Goal: Task Accomplishment & Management: Complete application form

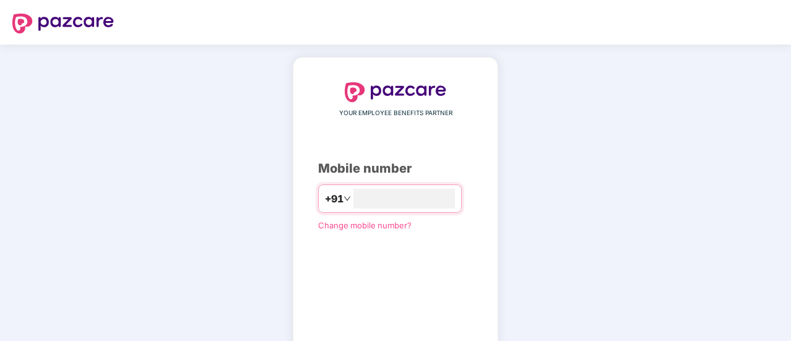
type input "*"
type input "**********"
click at [409, 10] on header at bounding box center [395, 22] width 791 height 45
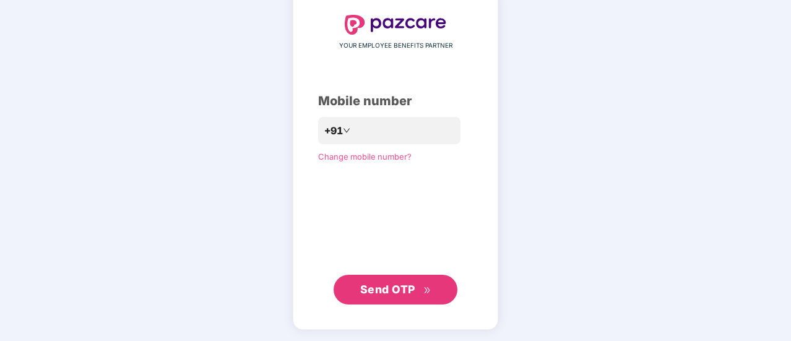
click at [396, 295] on span "Send OTP" at bounding box center [395, 289] width 71 height 17
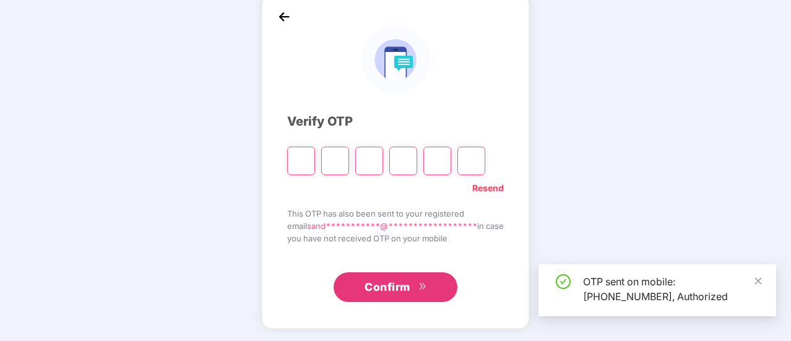
scroll to position [62, 0]
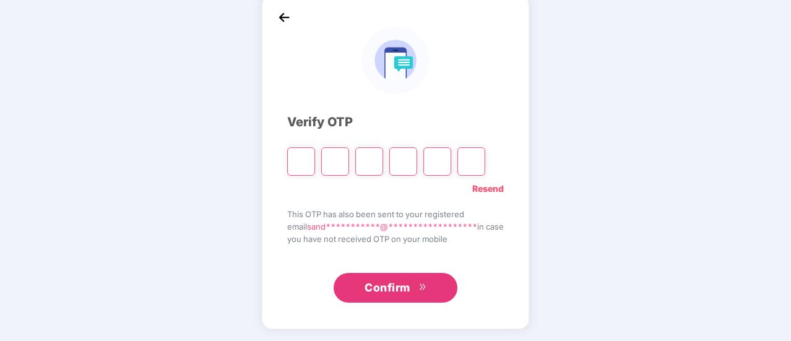
type input "*"
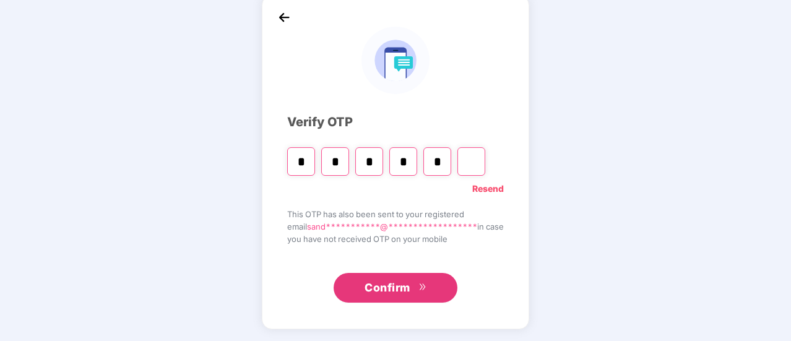
type input "*"
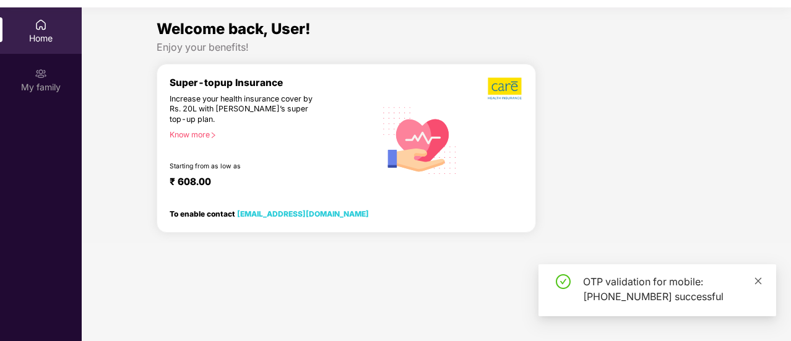
click at [758, 282] on icon "close" at bounding box center [758, 281] width 9 height 9
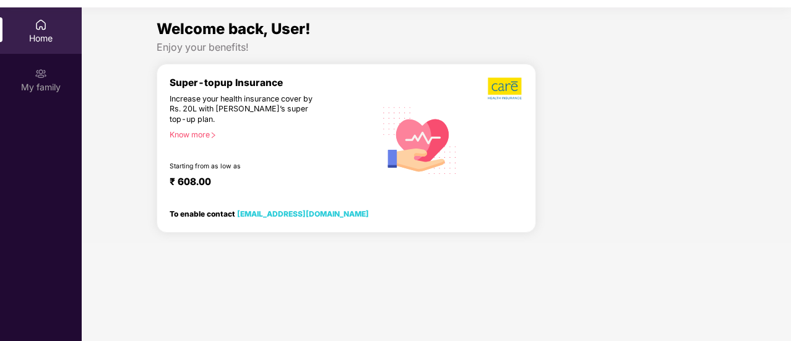
click at [37, 25] on img at bounding box center [41, 25] width 12 height 12
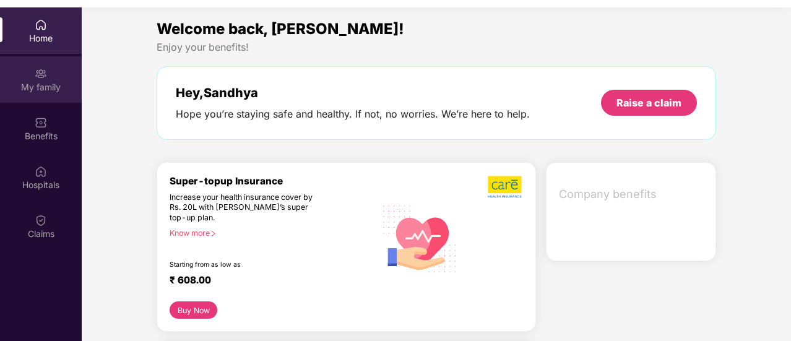
click at [48, 80] on div "My family" at bounding box center [41, 79] width 82 height 46
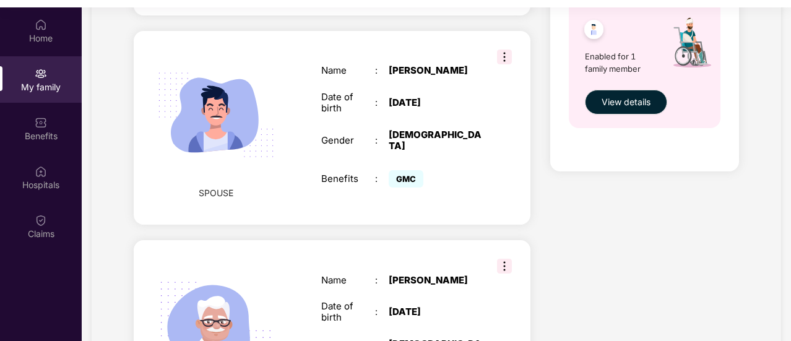
scroll to position [454, 0]
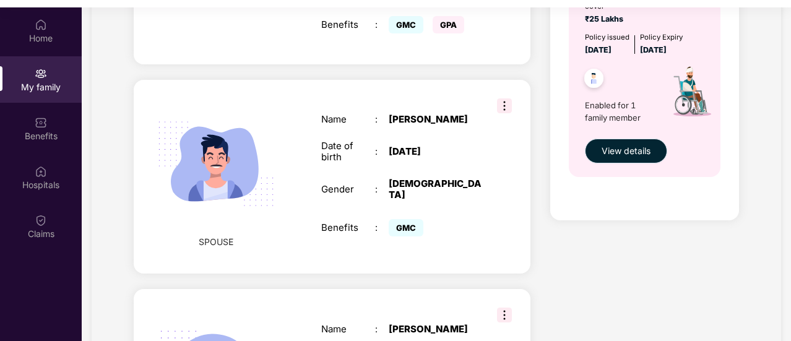
click at [626, 160] on button "View details" at bounding box center [626, 151] width 82 height 25
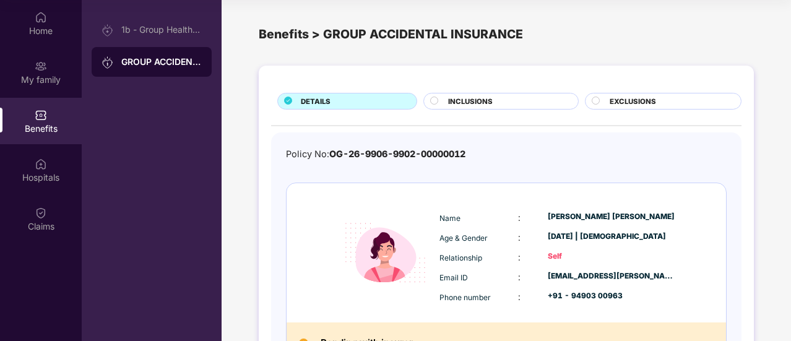
click at [469, 96] on span "INCLUSIONS" at bounding box center [470, 101] width 45 height 11
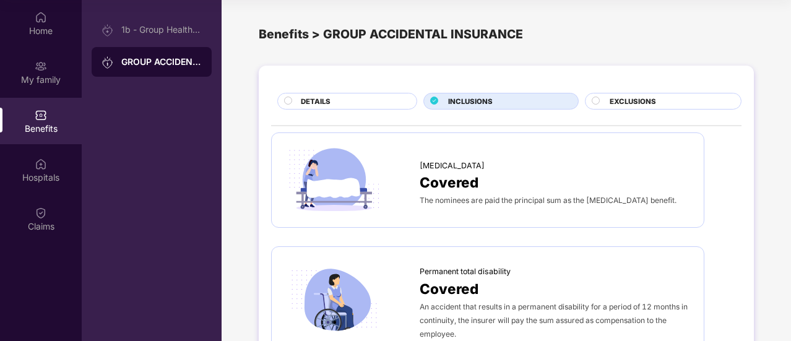
click at [618, 100] on span "EXCLUSIONS" at bounding box center [633, 101] width 46 height 11
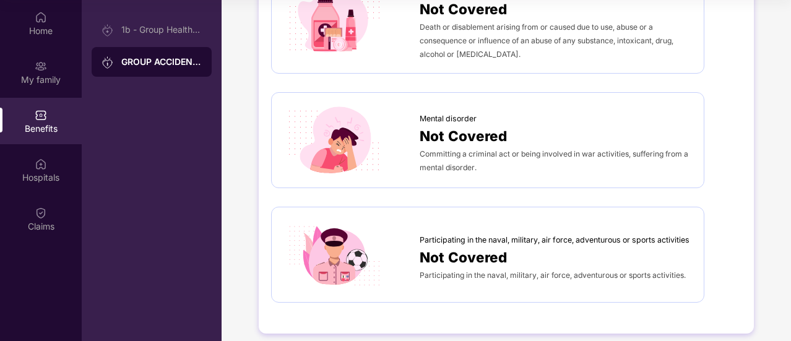
scroll to position [744, 0]
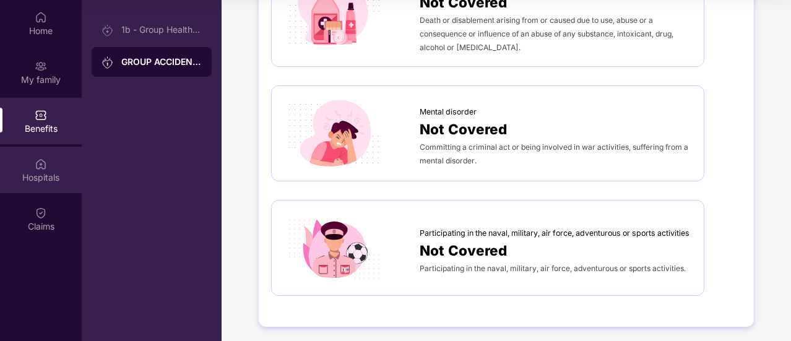
click at [45, 170] on div "Hospitals" at bounding box center [41, 170] width 82 height 46
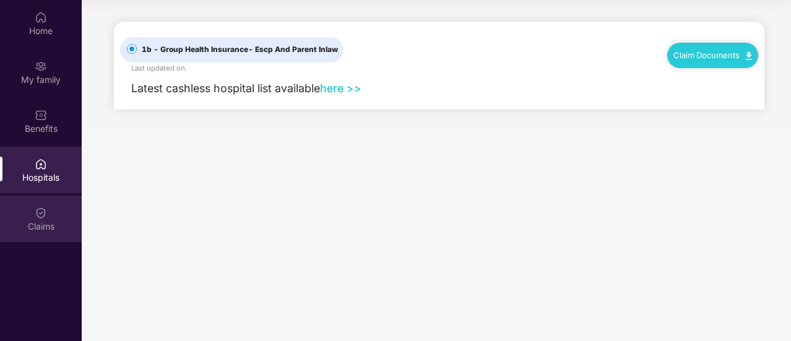
click at [43, 210] on img at bounding box center [41, 213] width 12 height 12
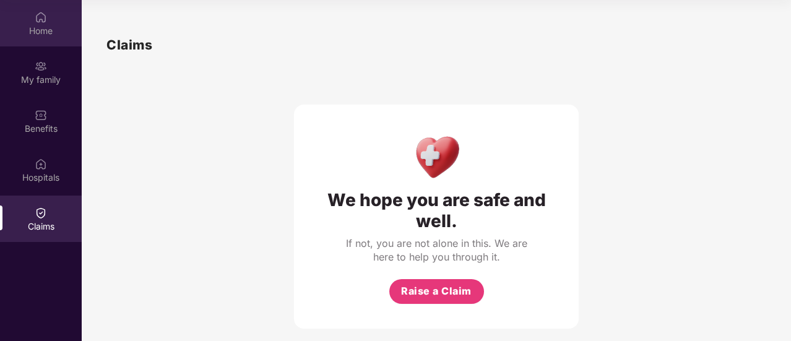
click at [42, 30] on div "Home" at bounding box center [41, 31] width 82 height 12
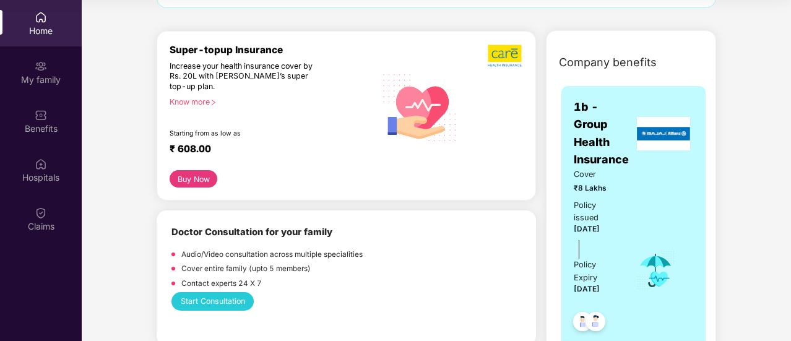
scroll to position [115, 0]
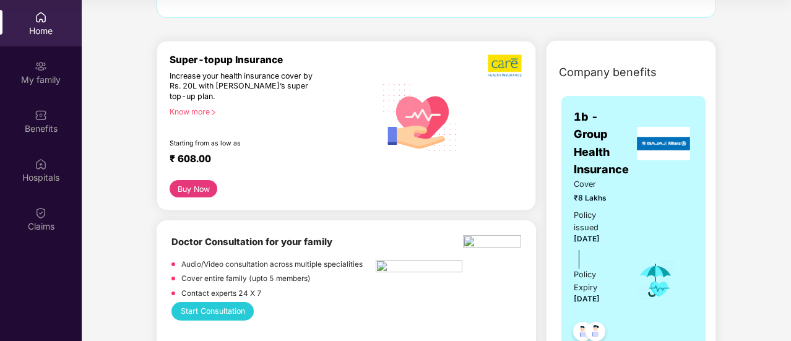
click at [214, 110] on icon "right" at bounding box center [213, 112] width 7 height 7
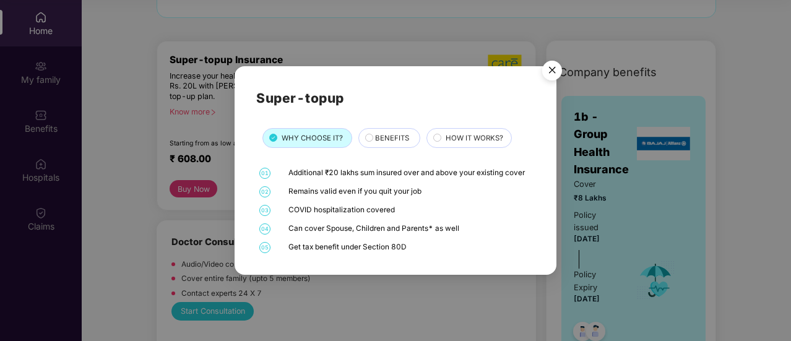
click at [554, 73] on img "Close" at bounding box center [552, 72] width 35 height 35
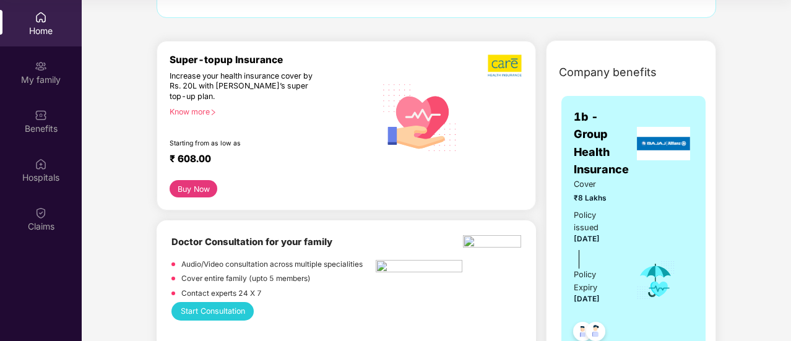
scroll to position [52, 0]
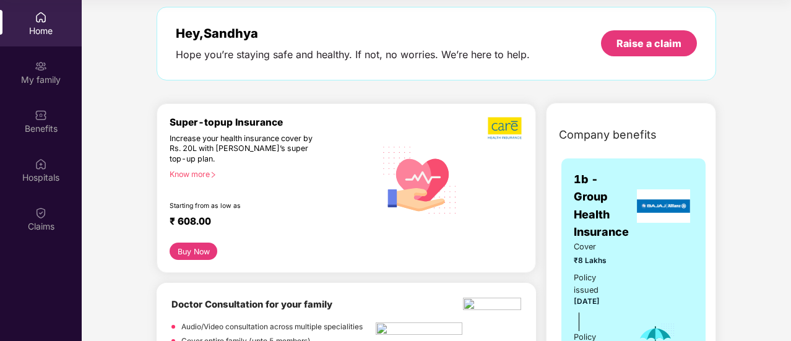
click at [213, 175] on icon "right" at bounding box center [213, 174] width 7 height 7
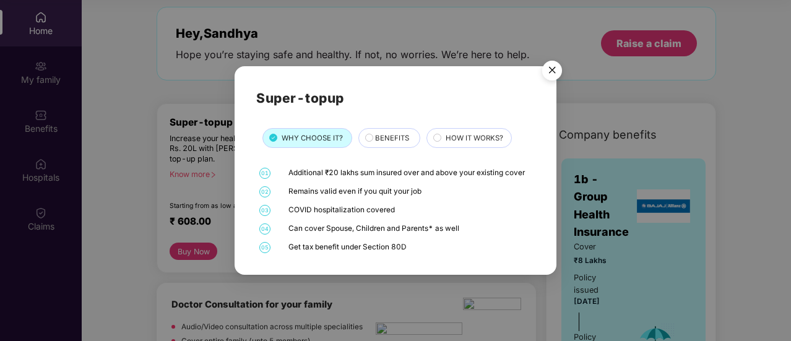
click at [375, 137] on span "BENEFITS" at bounding box center [392, 137] width 34 height 11
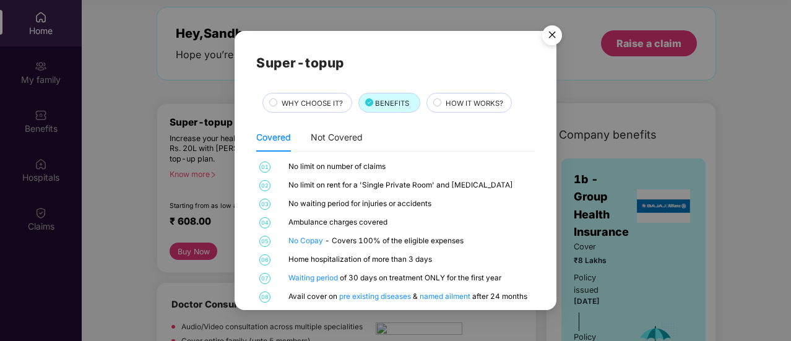
click at [453, 103] on span "HOW IT WORKS?" at bounding box center [475, 103] width 58 height 11
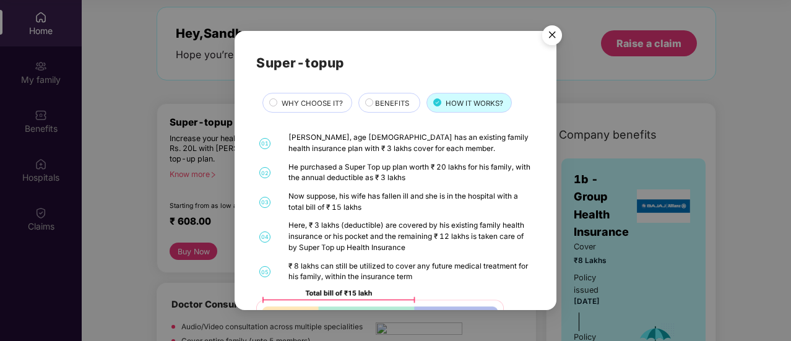
scroll to position [77, 0]
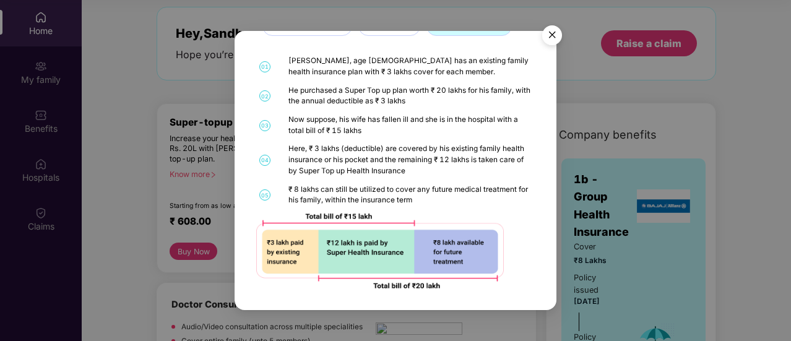
click at [556, 34] on img "Close" at bounding box center [552, 37] width 35 height 35
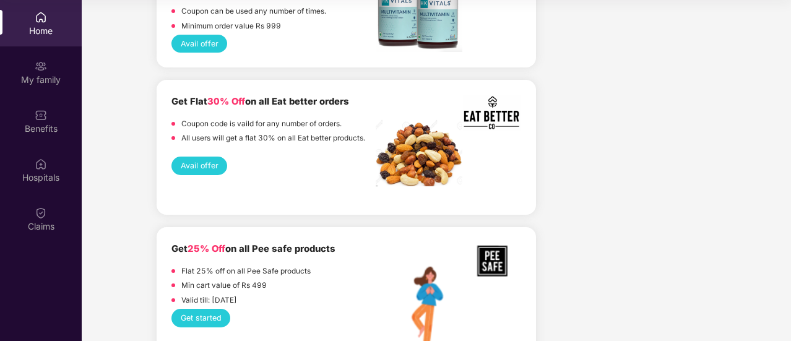
scroll to position [1110, 0]
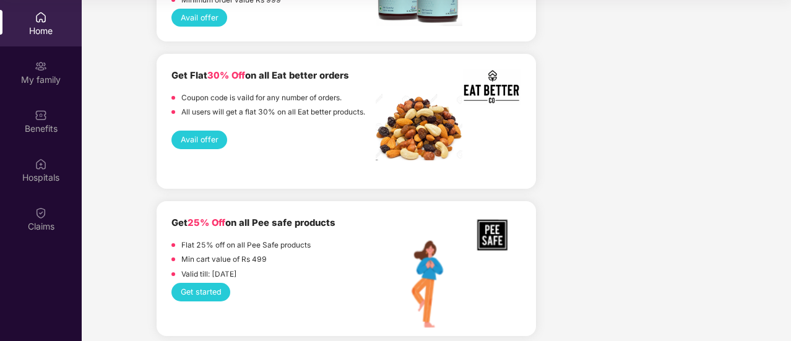
click at [207, 141] on button "Avail offer" at bounding box center [199, 140] width 56 height 18
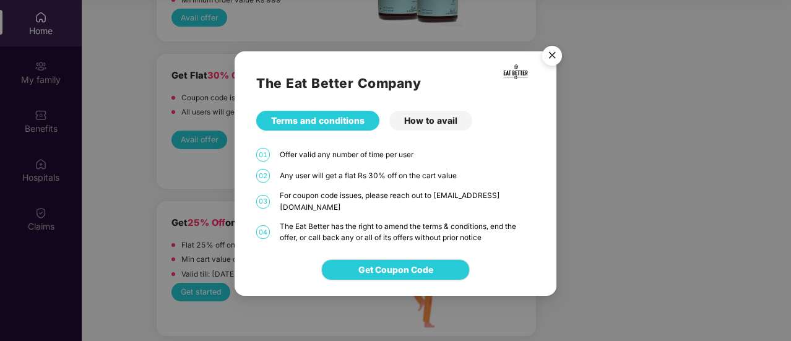
click at [423, 131] on div "How to avail" at bounding box center [430, 121] width 83 height 20
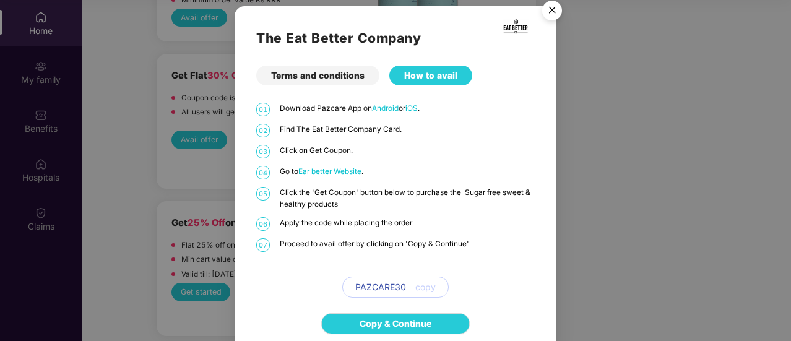
scroll to position [8, 0]
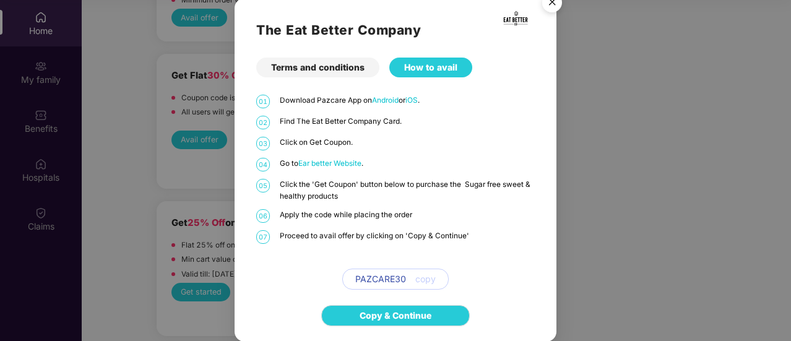
click at [552, 1] on img "Close" at bounding box center [552, 4] width 35 height 35
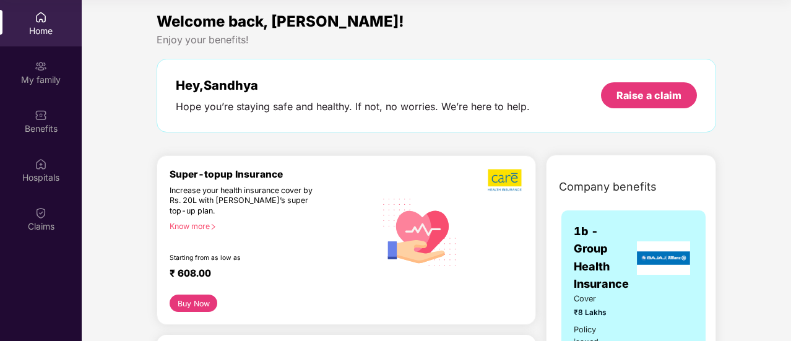
scroll to position [0, 0]
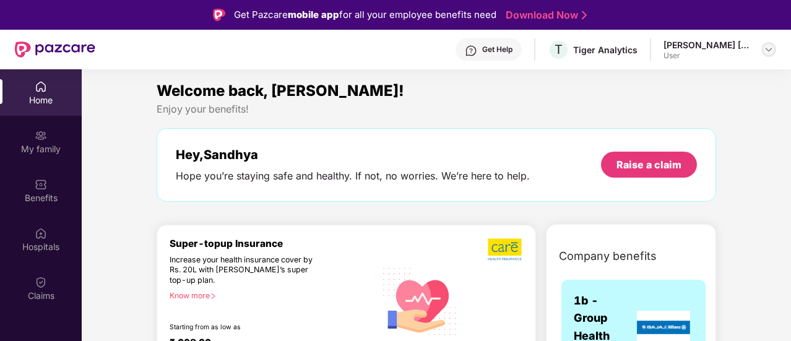
click at [766, 53] on img at bounding box center [769, 50] width 10 height 10
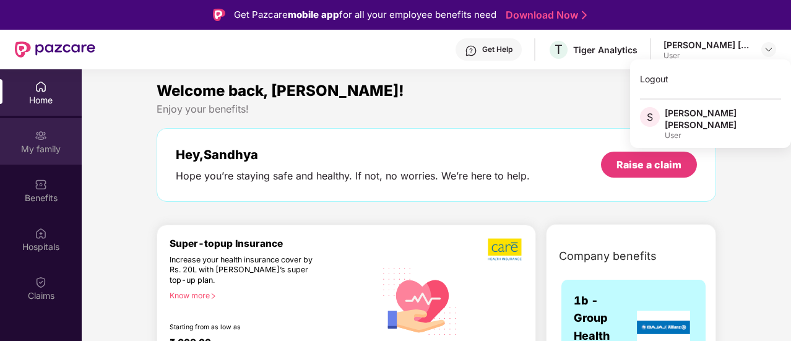
click at [32, 139] on div "My family" at bounding box center [41, 141] width 82 height 46
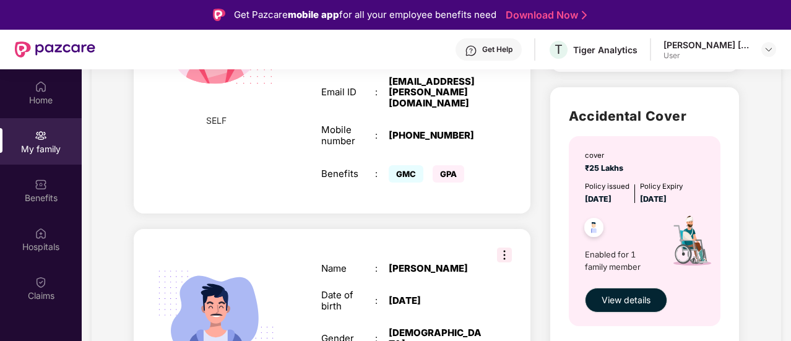
scroll to position [373, 0]
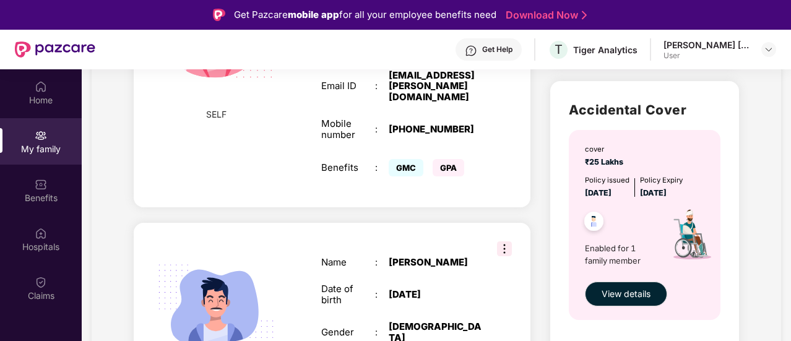
click at [501, 233] on div "SPOUSE Name : [PERSON_NAME] A Date of birth : [DEMOGRAPHIC_DATA] Gender : [DEMO…" at bounding box center [332, 320] width 397 height 194
click at [506, 241] on img at bounding box center [504, 248] width 15 height 15
click at [446, 180] on div "SELF Employee ID : 806675 Name : [PERSON_NAME] [PERSON_NAME] Date of birth : [D…" at bounding box center [332, 50] width 397 height 316
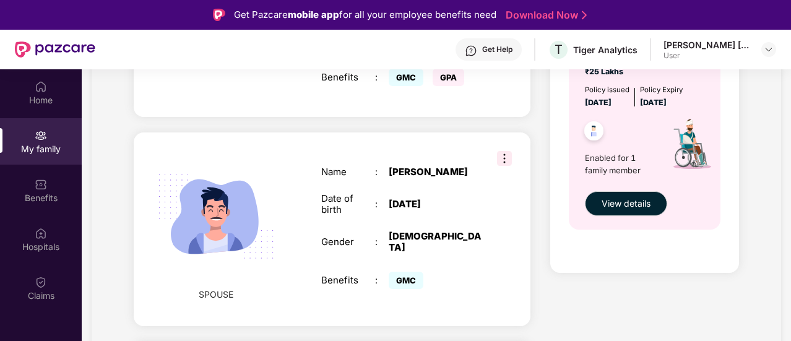
scroll to position [391, 0]
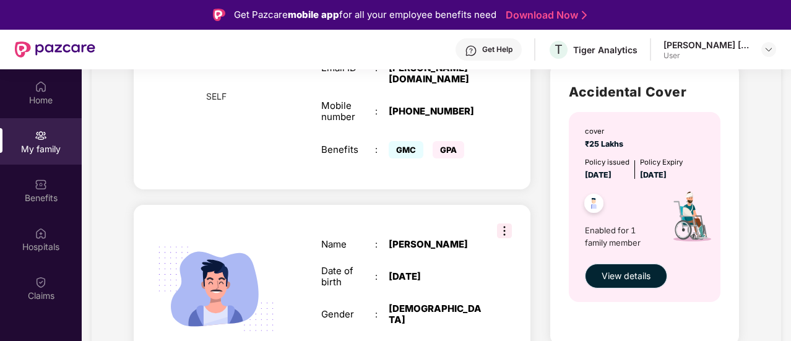
click at [616, 272] on span "View details" at bounding box center [626, 276] width 49 height 14
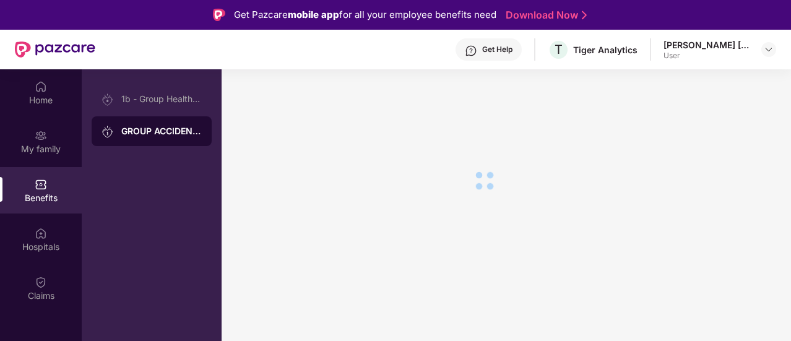
scroll to position [0, 0]
click at [135, 91] on div "1b - Group Health Insurance" at bounding box center [152, 99] width 120 height 30
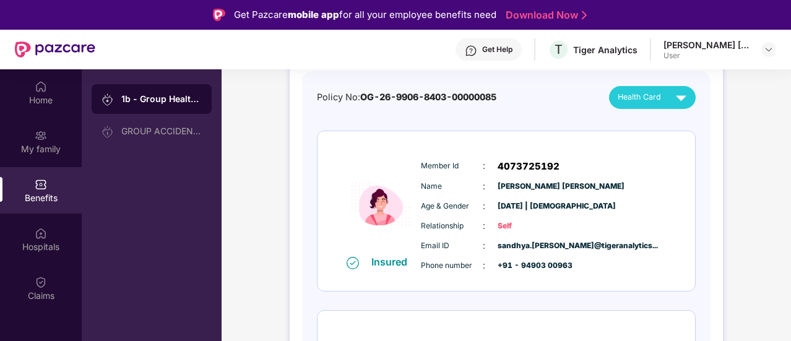
scroll to position [121, 0]
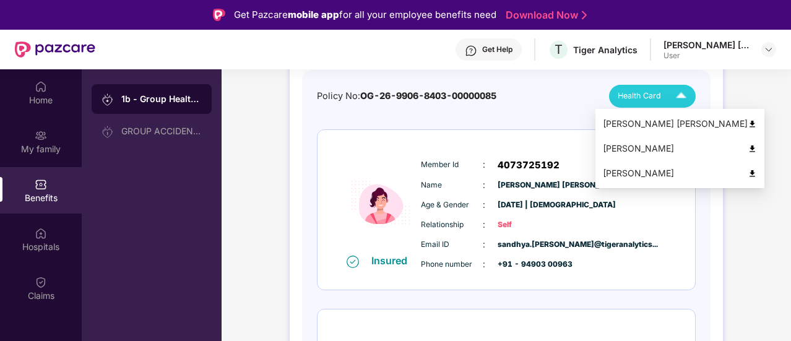
click at [680, 92] on img at bounding box center [681, 96] width 22 height 22
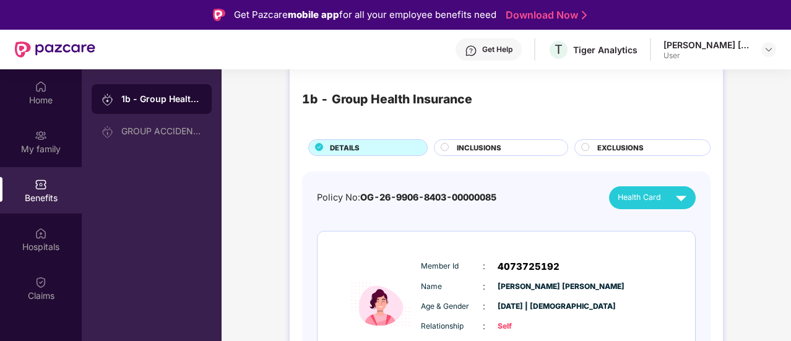
scroll to position [0, 0]
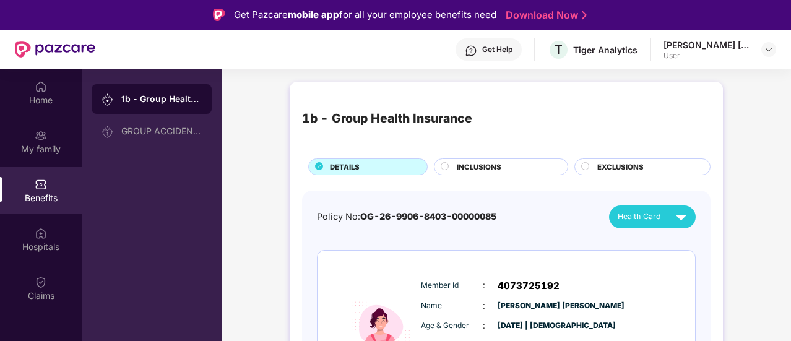
click at [473, 165] on span "INCLUSIONS" at bounding box center [479, 167] width 45 height 11
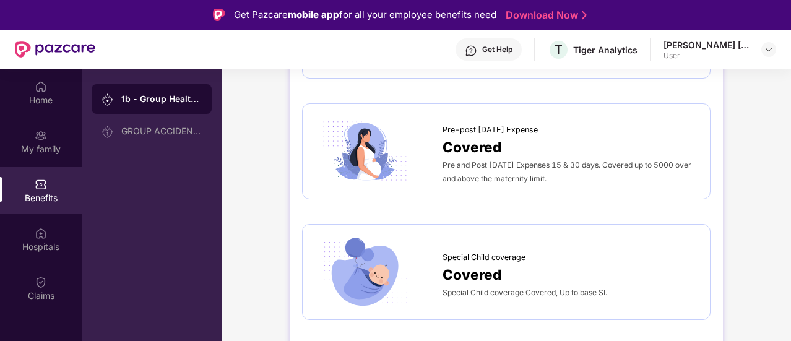
scroll to position [1780, 0]
click at [455, 157] on div "Pre and Post [DATE] Expenses 15 & 30 days. Covered up to 5000 over and above th…" at bounding box center [570, 170] width 255 height 27
click at [390, 124] on img at bounding box center [365, 151] width 100 height 70
click at [471, 136] on span "Covered" at bounding box center [472, 147] width 59 height 22
click at [143, 136] on div "GROUP ACCIDENTAL INSURANCE" at bounding box center [152, 131] width 120 height 30
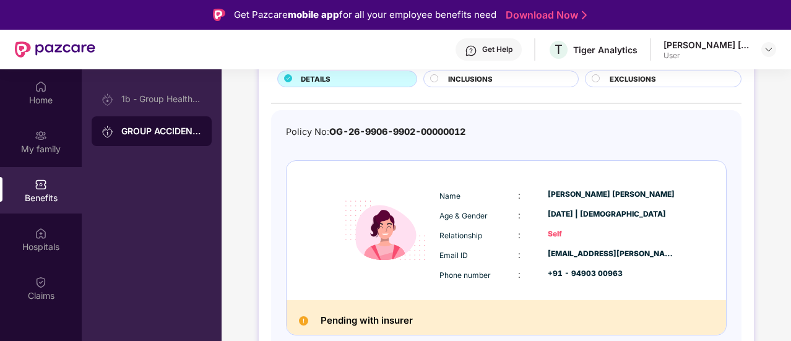
scroll to position [0, 0]
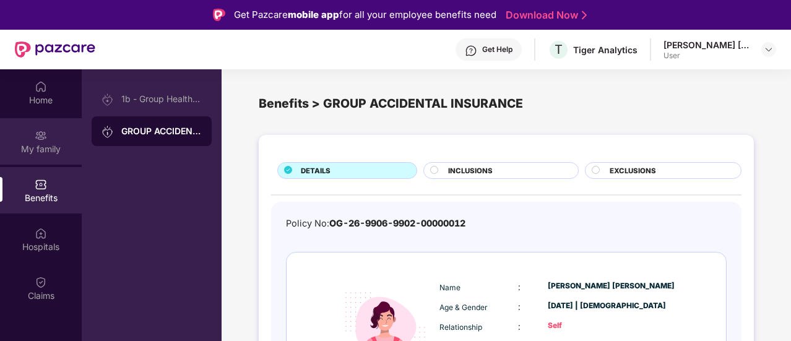
click at [27, 133] on div "My family" at bounding box center [41, 141] width 82 height 46
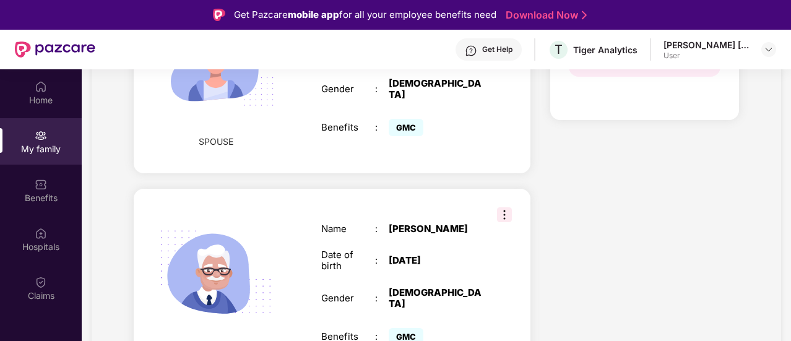
scroll to position [69, 0]
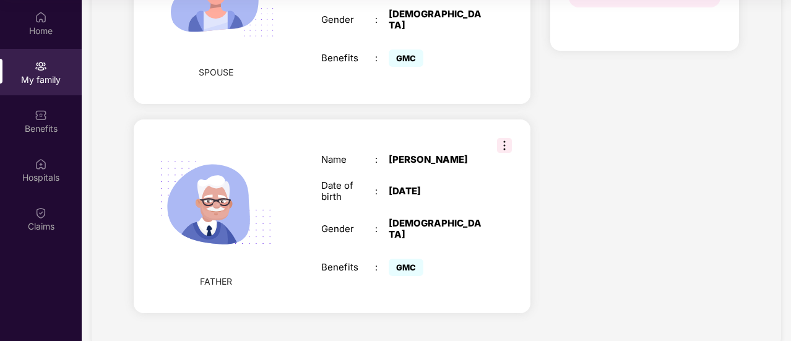
click at [505, 138] on img at bounding box center [504, 145] width 15 height 15
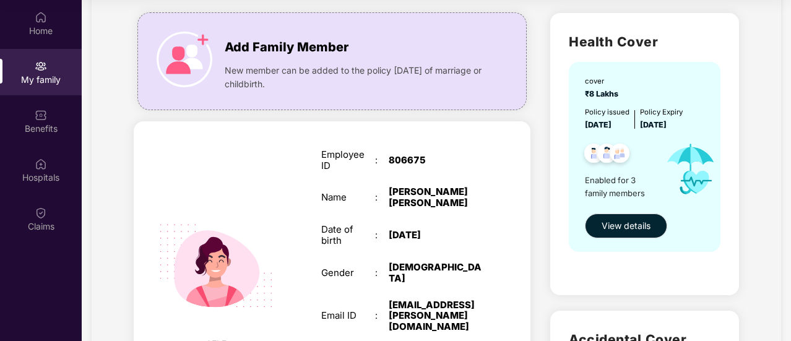
scroll to position [0, 0]
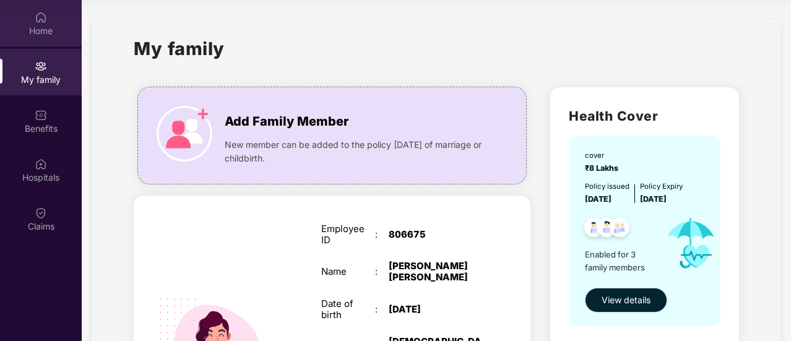
click at [41, 27] on div "Home" at bounding box center [41, 31] width 82 height 12
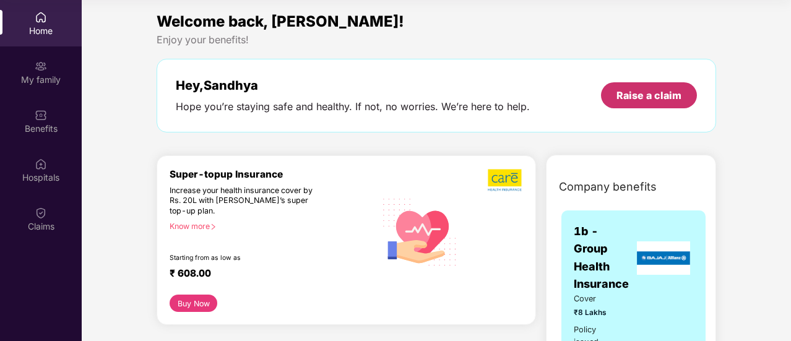
click at [633, 102] on div "Raise a claim" at bounding box center [649, 95] width 96 height 26
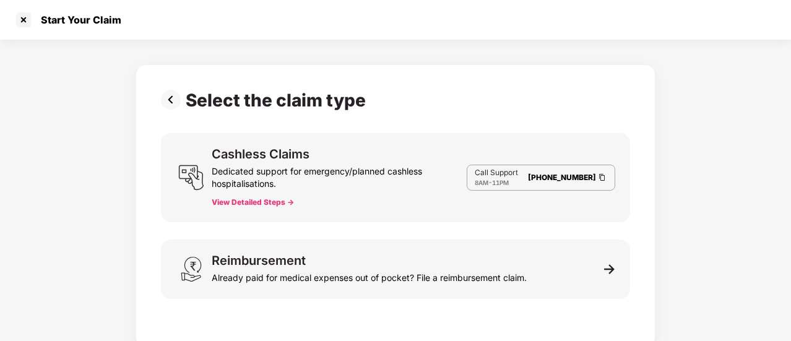
scroll to position [6, 0]
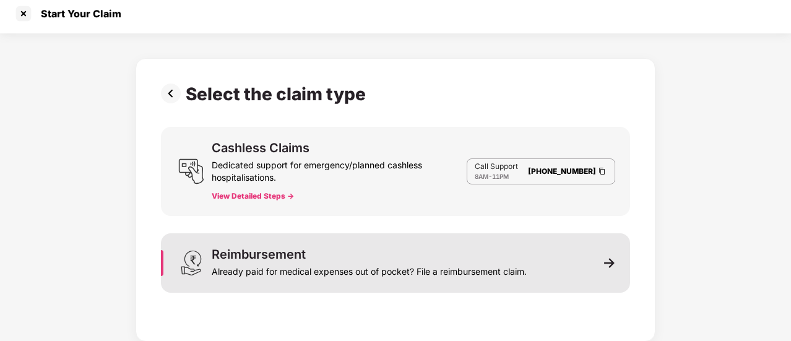
click at [612, 266] on img at bounding box center [609, 263] width 11 height 11
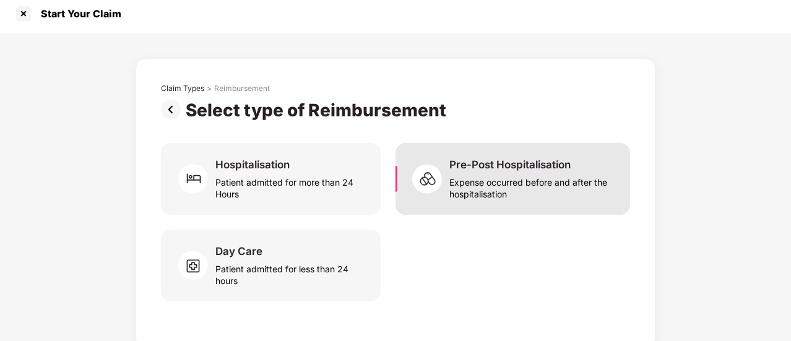
click at [487, 173] on div "Expense occurred before and after the hospitalisation" at bounding box center [532, 185] width 166 height 28
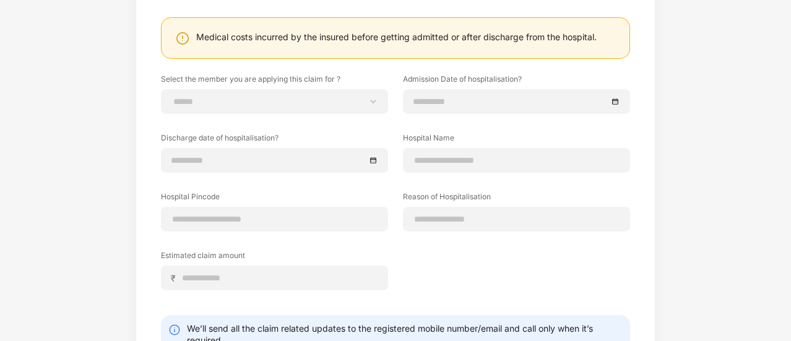
scroll to position [136, 0]
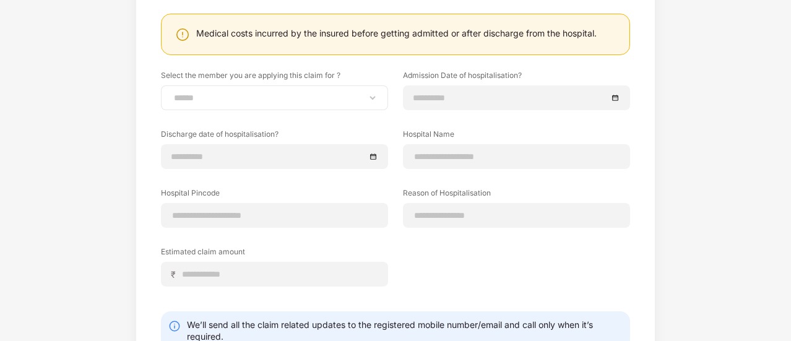
click at [377, 92] on div "**********" at bounding box center [274, 97] width 227 height 25
click at [371, 101] on select "**********" at bounding box center [274, 98] width 206 height 10
select select "**********"
click at [171, 93] on select "**********" at bounding box center [274, 98] width 206 height 10
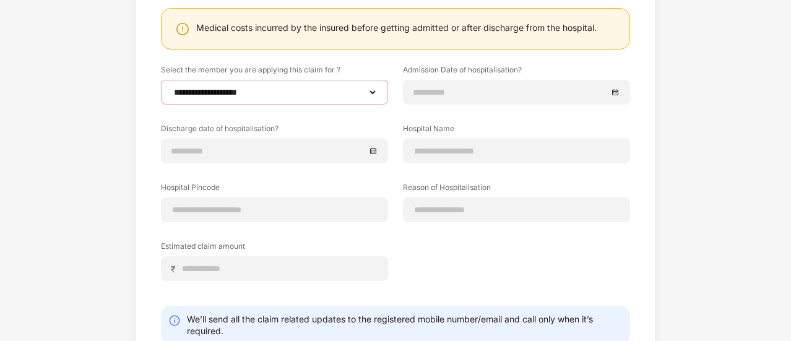
scroll to position [140, 0]
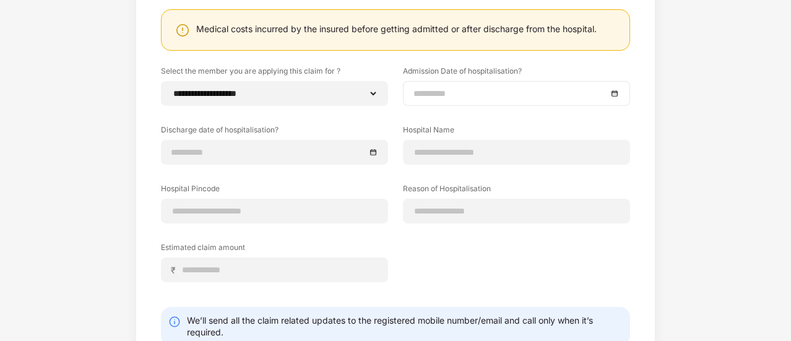
click at [614, 87] on div at bounding box center [517, 94] width 206 height 14
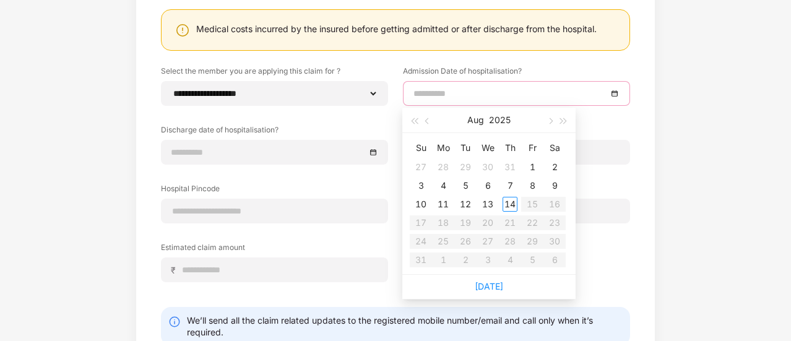
type input "**********"
click at [428, 120] on span "button" at bounding box center [428, 121] width 6 height 6
type input "**********"
click at [531, 166] on div "6" at bounding box center [532, 167] width 15 height 15
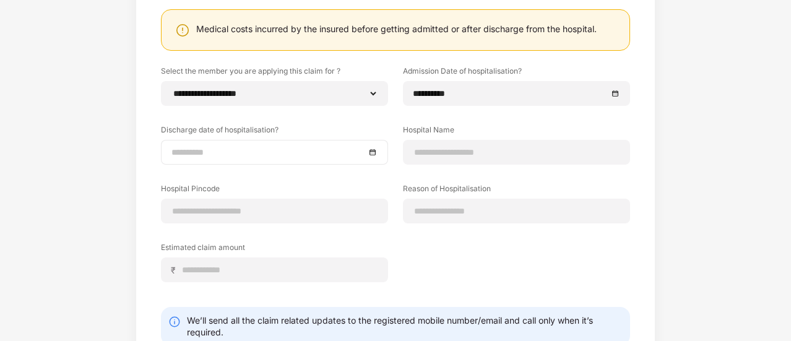
click at [372, 154] on div at bounding box center [274, 152] width 206 height 14
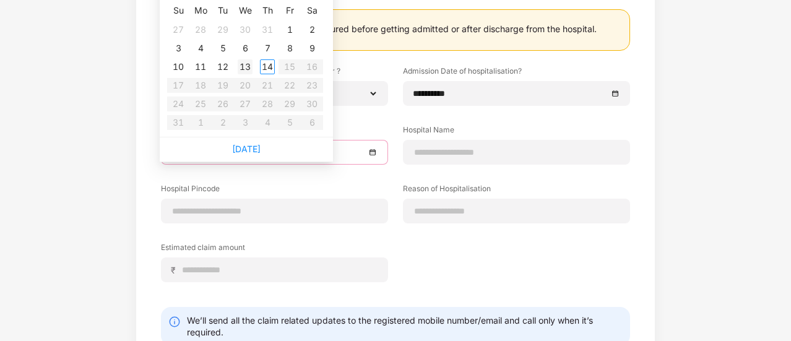
type input "**********"
click at [241, 69] on div "13" at bounding box center [245, 66] width 15 height 15
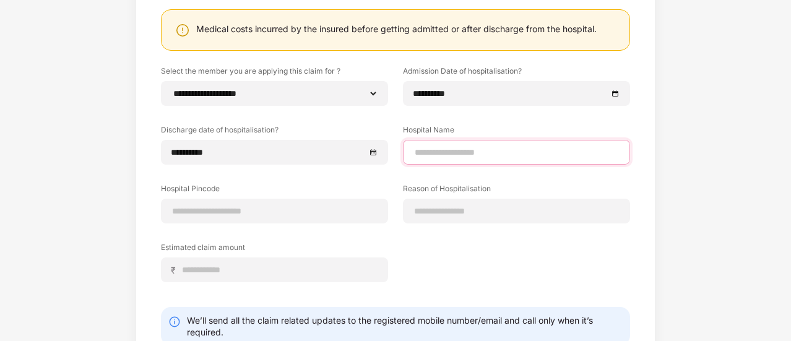
click at [429, 154] on input at bounding box center [517, 152] width 206 height 13
type input "**********"
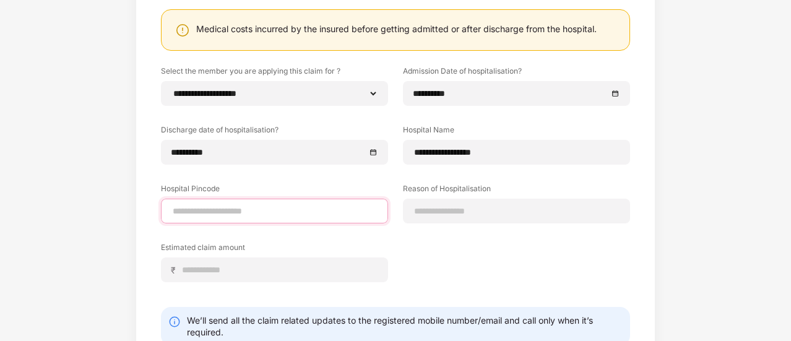
click at [246, 212] on input at bounding box center [274, 211] width 206 height 13
type input "******"
select select "*********"
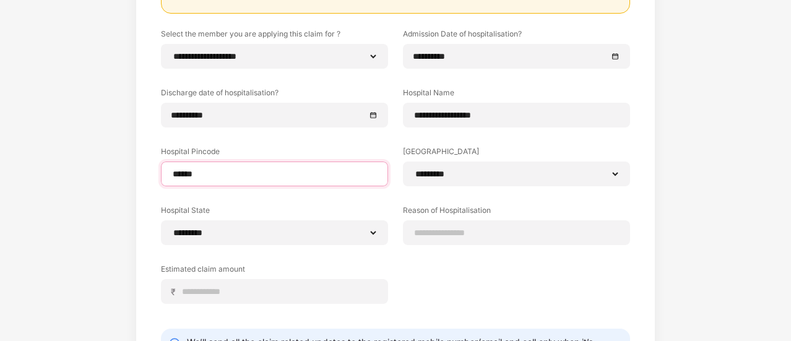
scroll to position [178, 0]
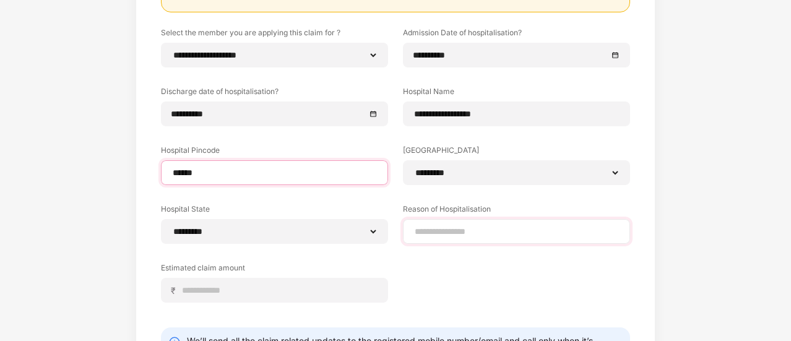
type input "******"
click at [452, 232] on input at bounding box center [517, 231] width 206 height 13
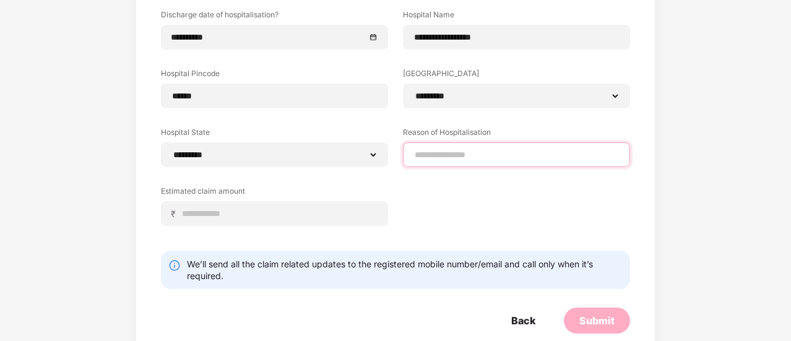
scroll to position [255, 0]
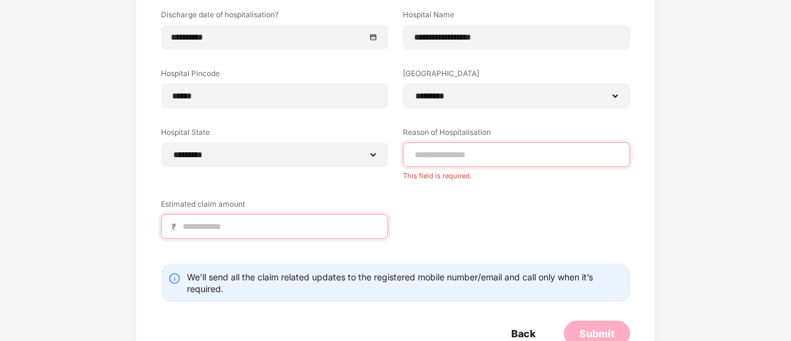
click at [282, 210] on div "Estimated claim amount ₹" at bounding box center [274, 219] width 227 height 40
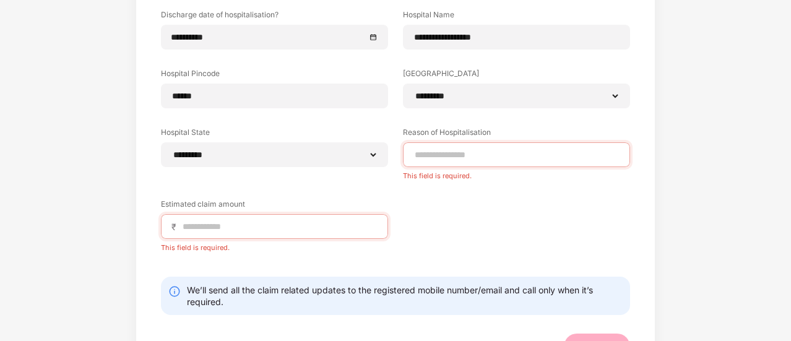
click at [287, 210] on label "Estimated claim amount" at bounding box center [274, 206] width 227 height 15
click at [241, 231] on input at bounding box center [279, 226] width 196 height 13
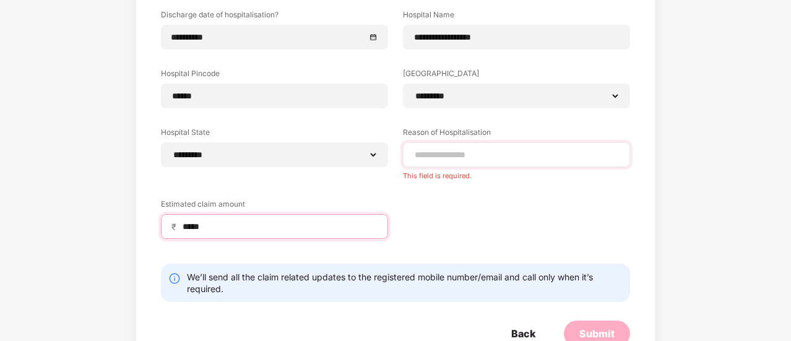
type input "*****"
click at [437, 152] on input at bounding box center [517, 155] width 206 height 13
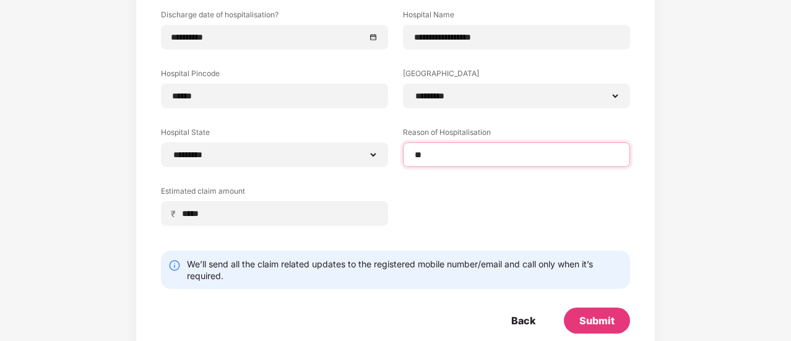
type input "*"
drag, startPoint x: 438, startPoint y: 153, endPoint x: 412, endPoint y: 206, distance: 59.2
click at [412, 206] on div "**********" at bounding box center [395, 97] width 469 height 294
click at [441, 153] on input "********" at bounding box center [517, 155] width 206 height 13
type input "*********"
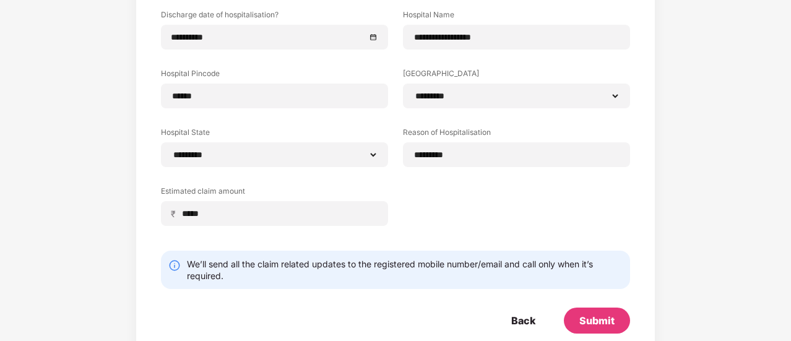
click at [436, 181] on div "**********" at bounding box center [395, 97] width 469 height 294
click at [441, 192] on div "**********" at bounding box center [395, 97] width 469 height 294
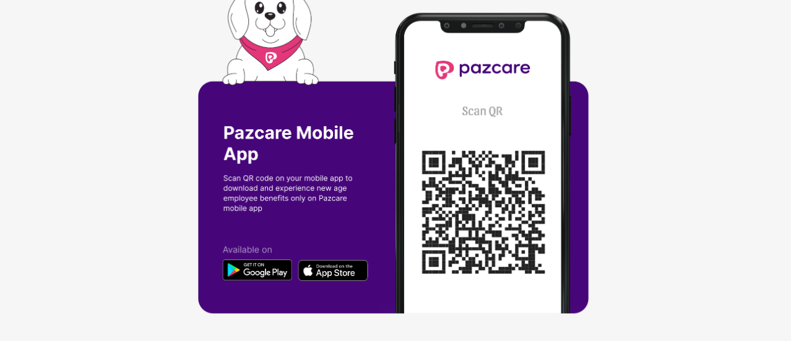
scroll to position [1, 0]
